Goal: Contribute content

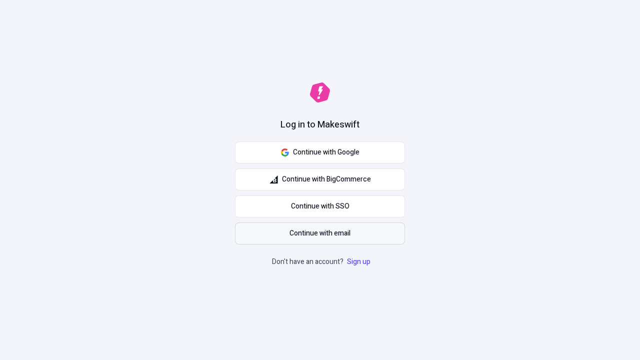
click at [320, 234] on span "Continue with email" at bounding box center [320, 233] width 61 height 11
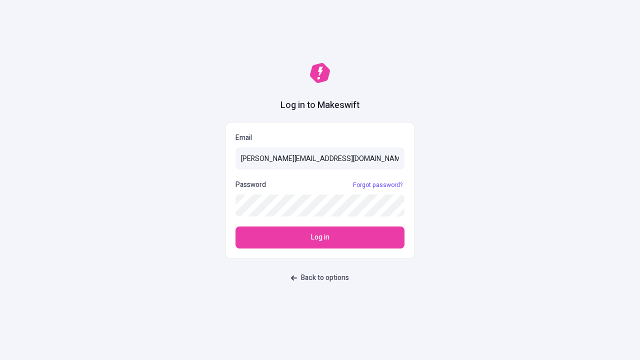
type input "[PERSON_NAME][EMAIL_ADDRESS][DOMAIN_NAME]"
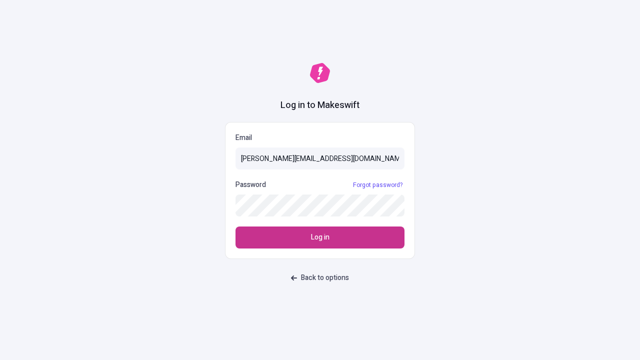
click at [320, 238] on span "Log in" at bounding box center [320, 237] width 19 height 11
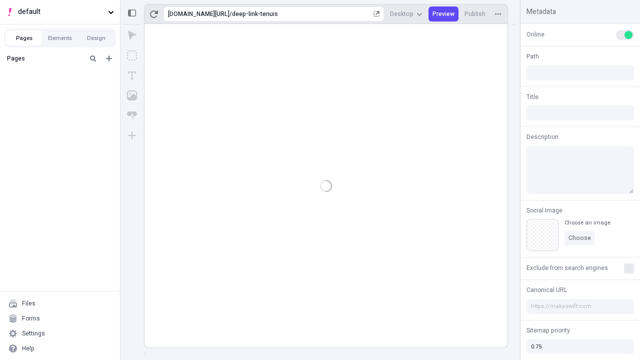
type input "/deep-link-tenuis"
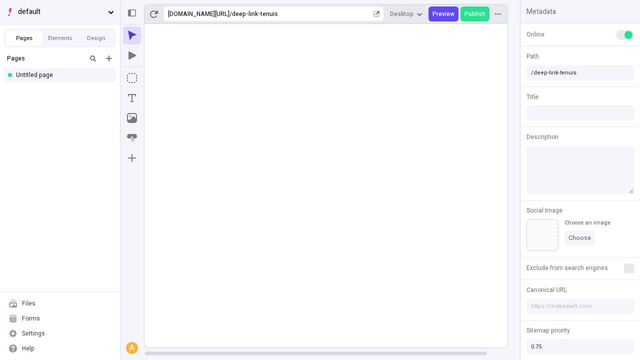
click at [60, 12] on span "default" at bounding box center [61, 12] width 86 height 11
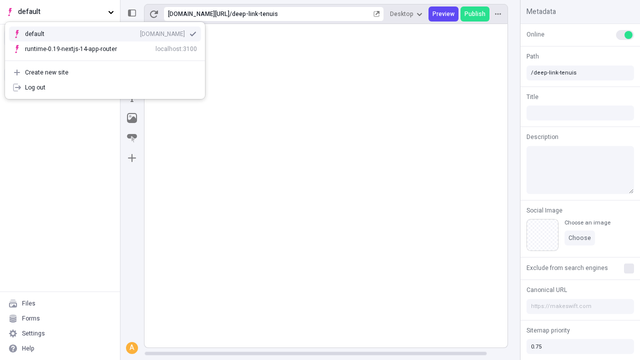
click at [140, 32] on div "qee9k4dy7d.staging.makeswift.site" at bounding box center [162, 34] width 45 height 8
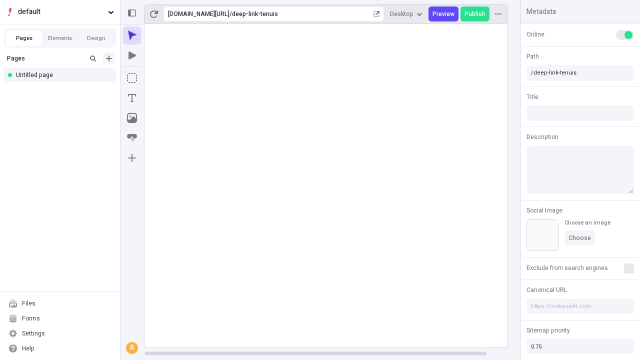
click at [109, 59] on icon "Add new" at bounding box center [109, 59] width 6 height 6
click at [63, 91] on div "Blank page" at bounding box center [63, 91] width 96 height 15
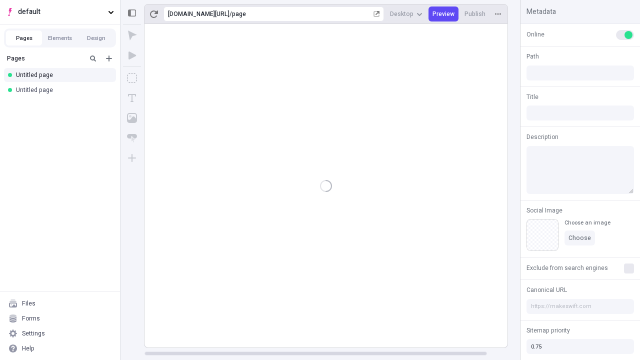
type input "/page"
click at [132, 78] on icon "Box" at bounding box center [132, 78] width 10 height 10
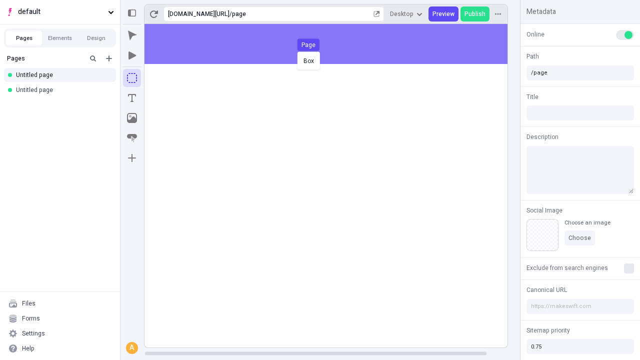
click at [336, 44] on div "Box Page" at bounding box center [320, 180] width 640 height 360
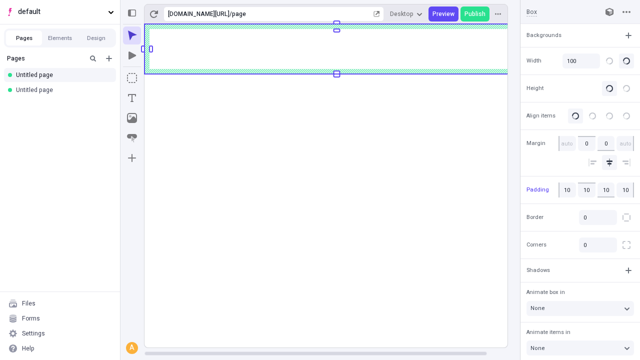
click at [132, 118] on icon "Image" at bounding box center [132, 118] width 10 height 10
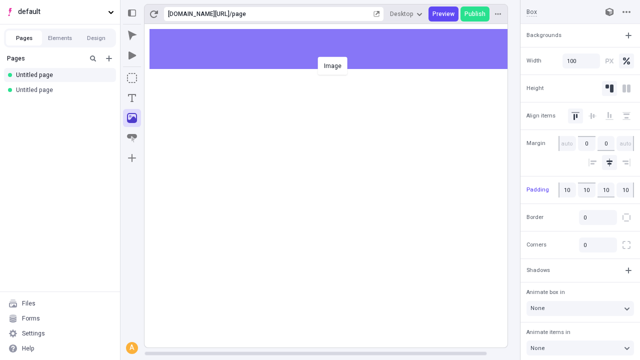
click at [336, 49] on div "Image" at bounding box center [320, 180] width 640 height 360
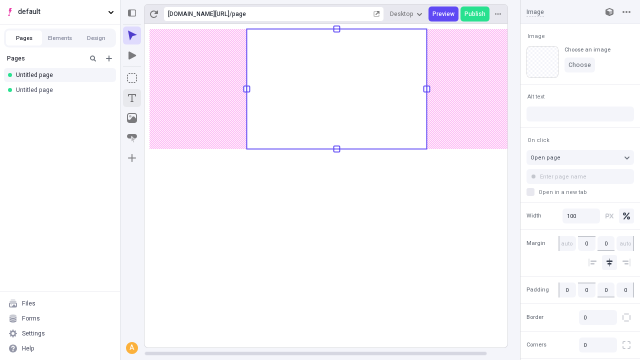
click at [132, 98] on icon "Text" at bounding box center [132, 98] width 8 height 8
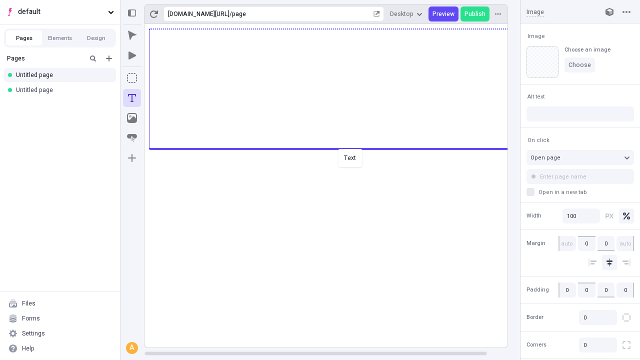
click at [336, 148] on div "Text" at bounding box center [320, 180] width 640 height 360
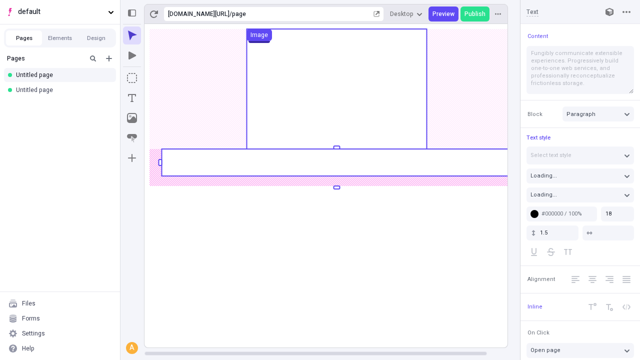
click at [336, 163] on rect at bounding box center [337, 162] width 350 height 27
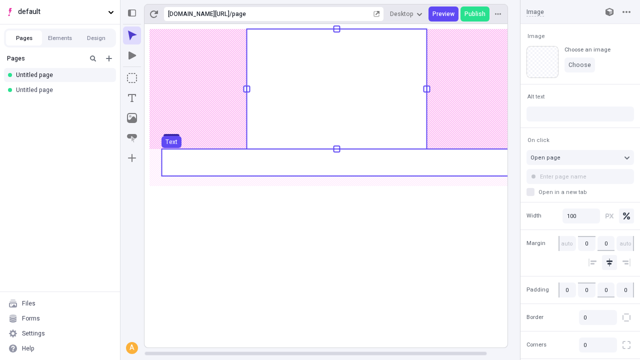
click at [336, 163] on use at bounding box center [337, 162] width 350 height 27
click at [336, 163] on rect at bounding box center [337, 186] width 385 height 324
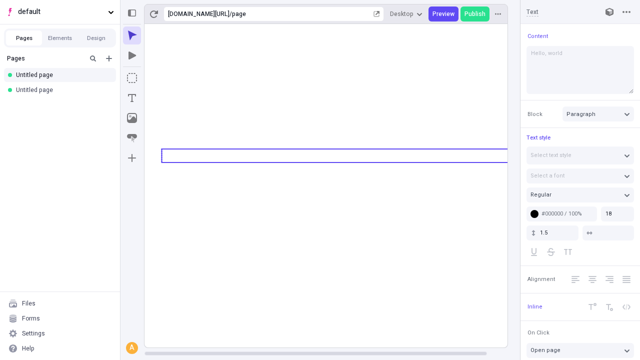
type textarea "Hello, world!"
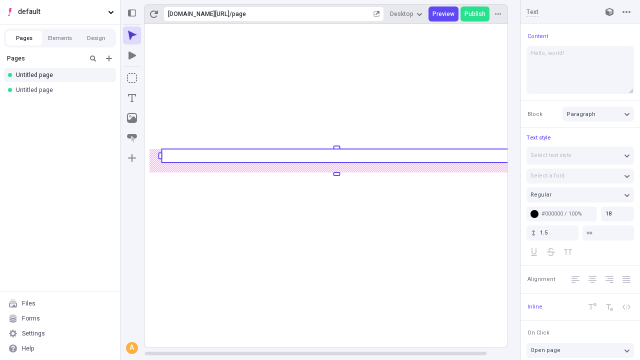
click at [132, 118] on icon "Image" at bounding box center [132, 118] width 10 height 10
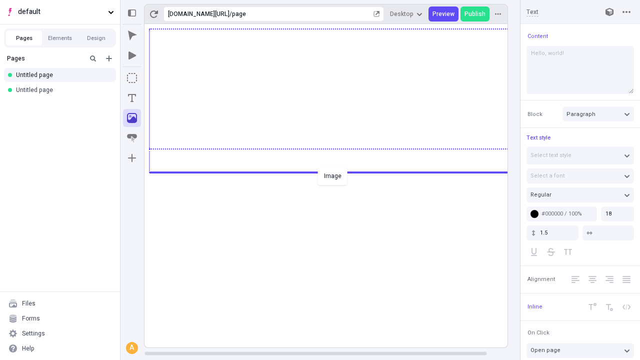
click at [336, 172] on div "Image" at bounding box center [320, 180] width 640 height 360
